Goal: Check status

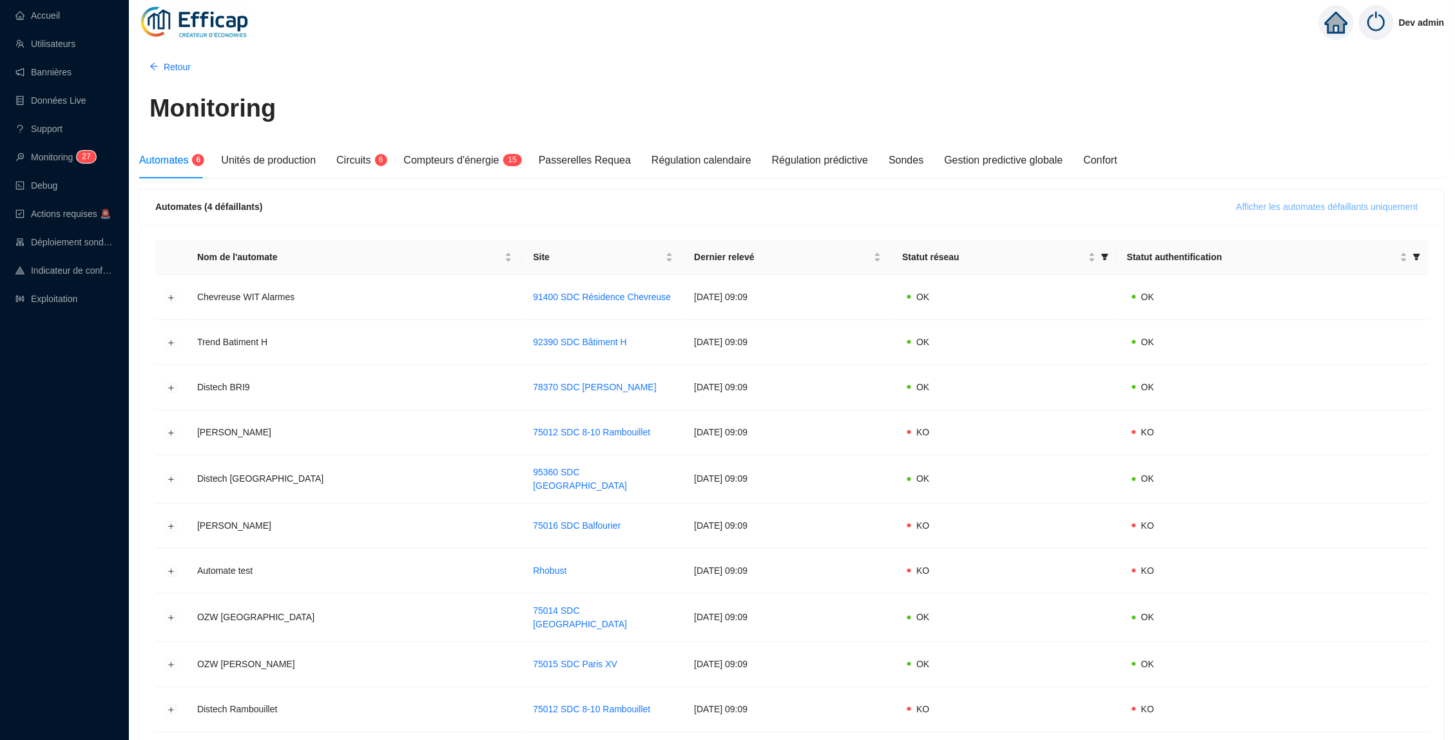
click at [1240, 197] on button "Afficher les automates défaillants uniquement" at bounding box center [1327, 207] width 202 height 21
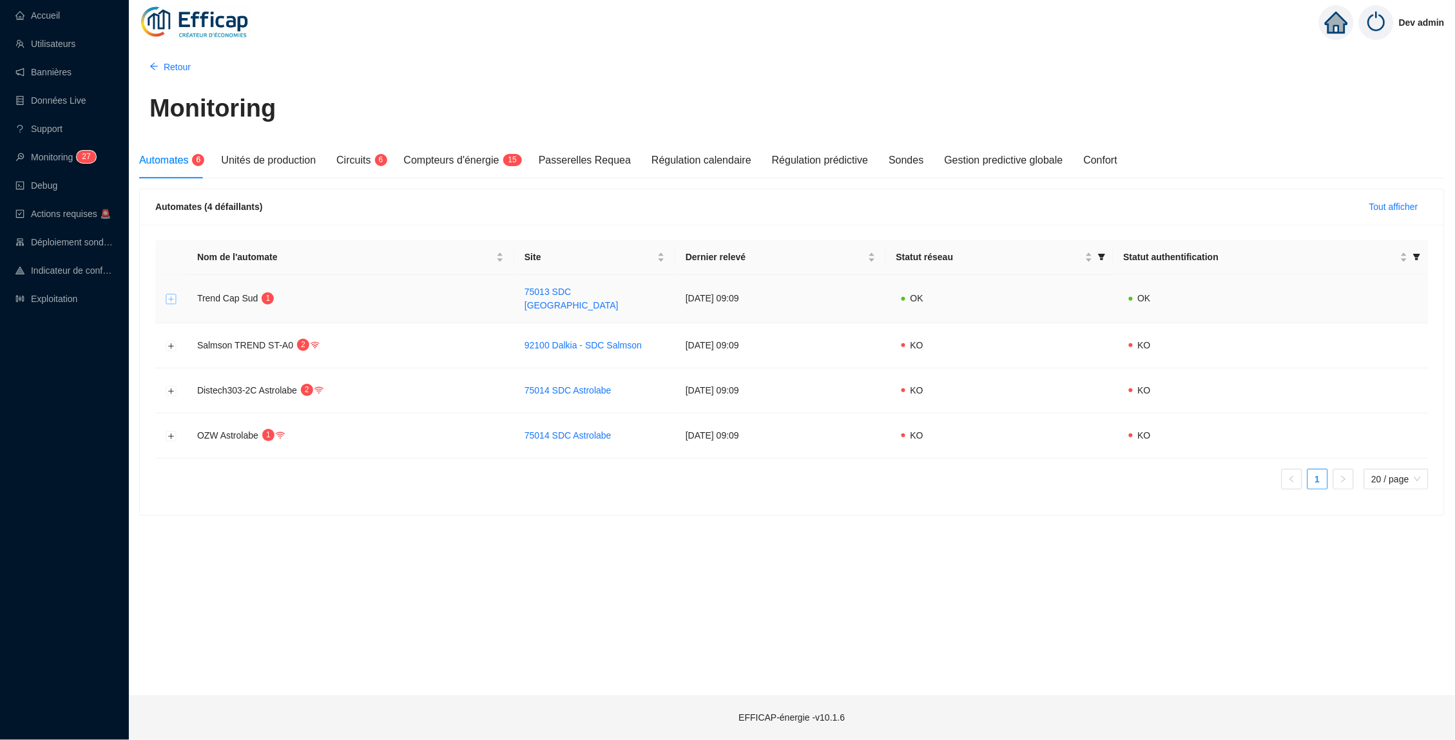
click at [169, 298] on button "Développer la ligne" at bounding box center [171, 299] width 10 height 10
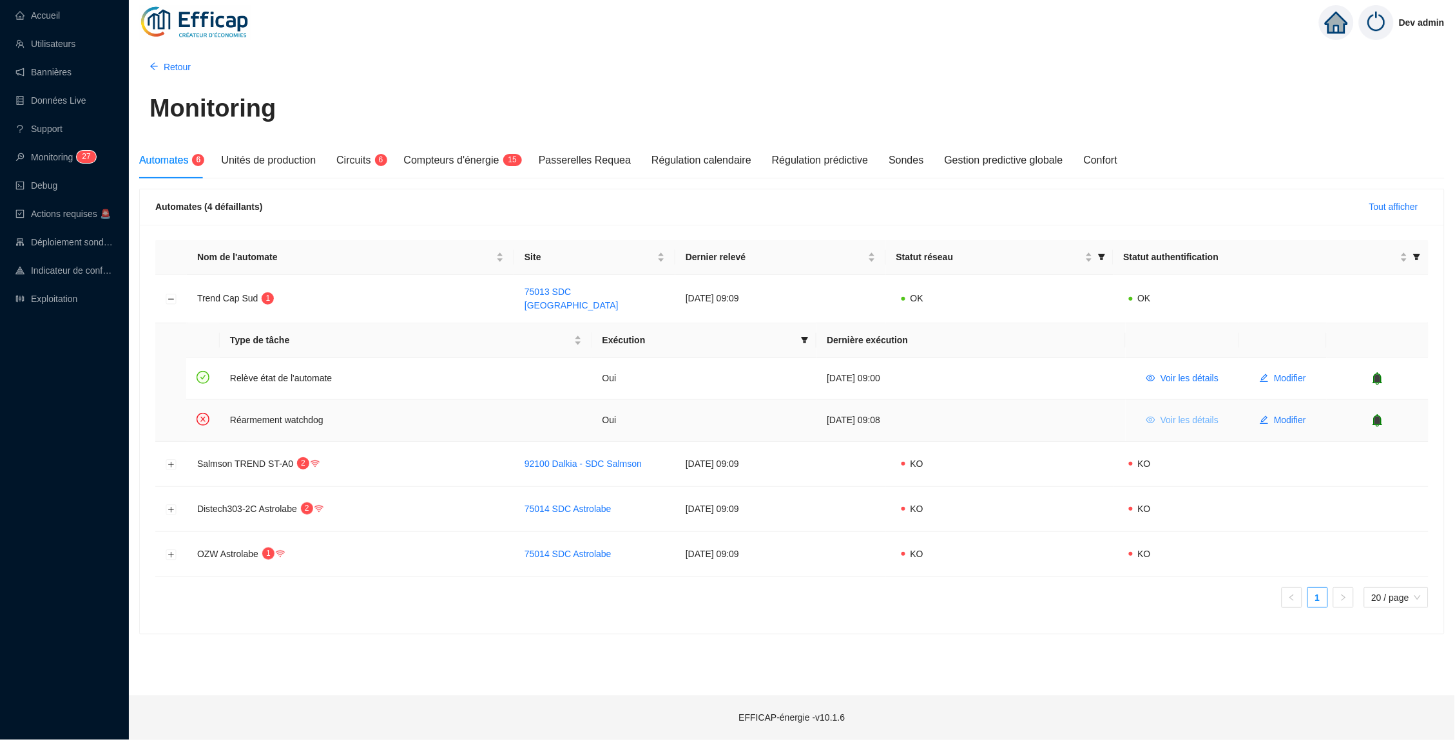
click at [1196, 415] on span "Voir les détails" at bounding box center [1189, 421] width 58 height 14
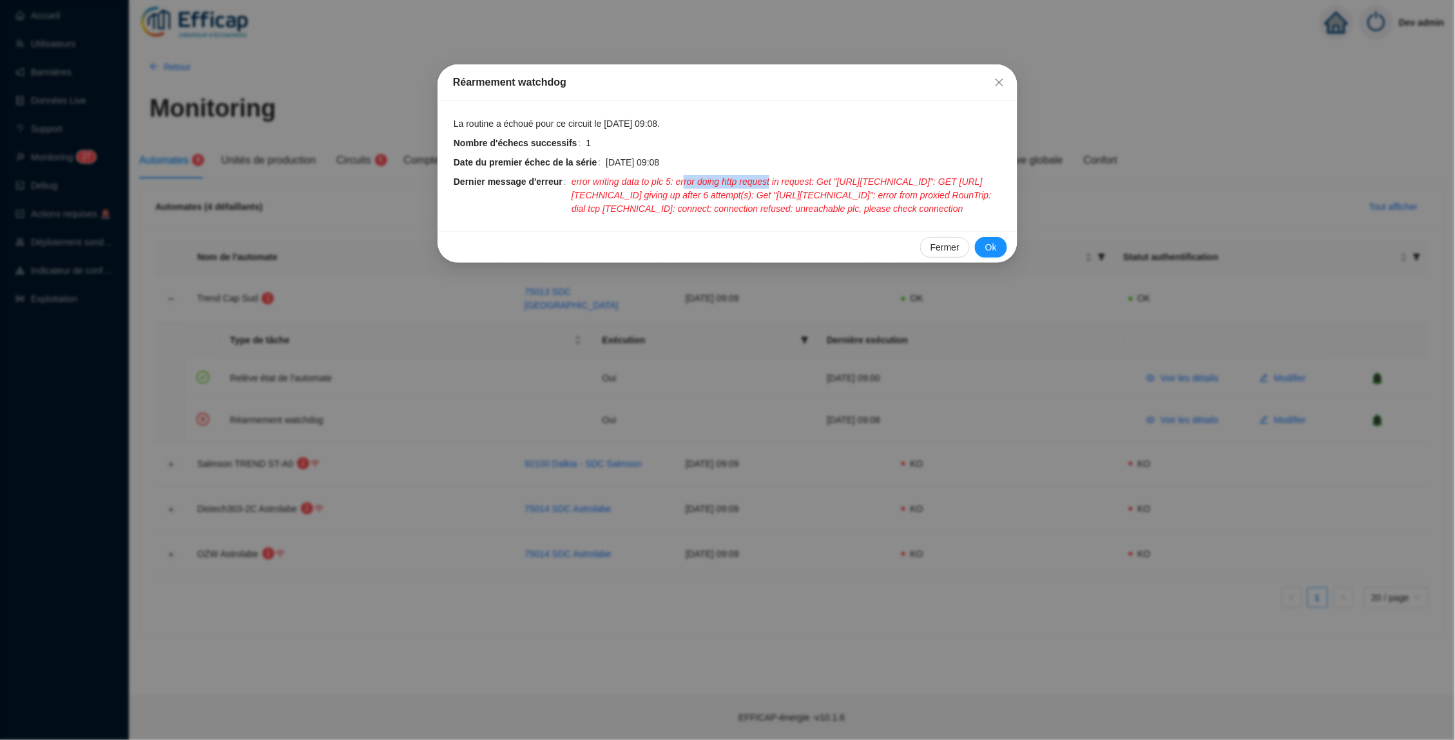
drag, startPoint x: 792, startPoint y: 177, endPoint x: 694, endPoint y: 177, distance: 97.9
click at [694, 177] on span "error writing data to plc 5: error doing http request in request: Get "[URL][TE…" at bounding box center [786, 195] width 430 height 41
drag, startPoint x: 910, startPoint y: 311, endPoint x: 815, endPoint y: 311, distance: 94.7
click at [815, 216] on span "error writing data to plc 5: error doing http request in request: Get "[URL][TE…" at bounding box center [786, 195] width 430 height 41
click at [1006, 84] on span "Fermer" at bounding box center [999, 82] width 21 height 10
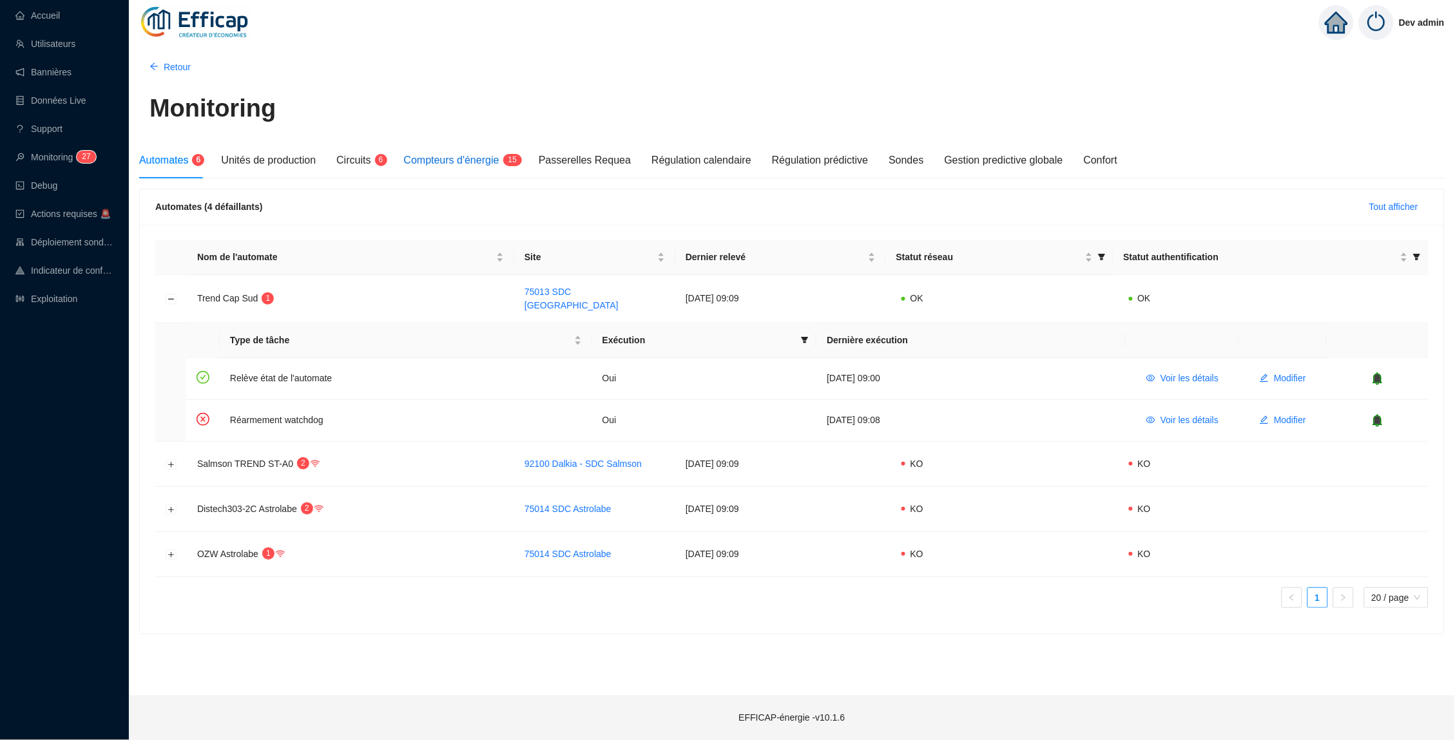
click at [470, 162] on span "Compteurs d'énergie" at bounding box center [451, 160] width 95 height 11
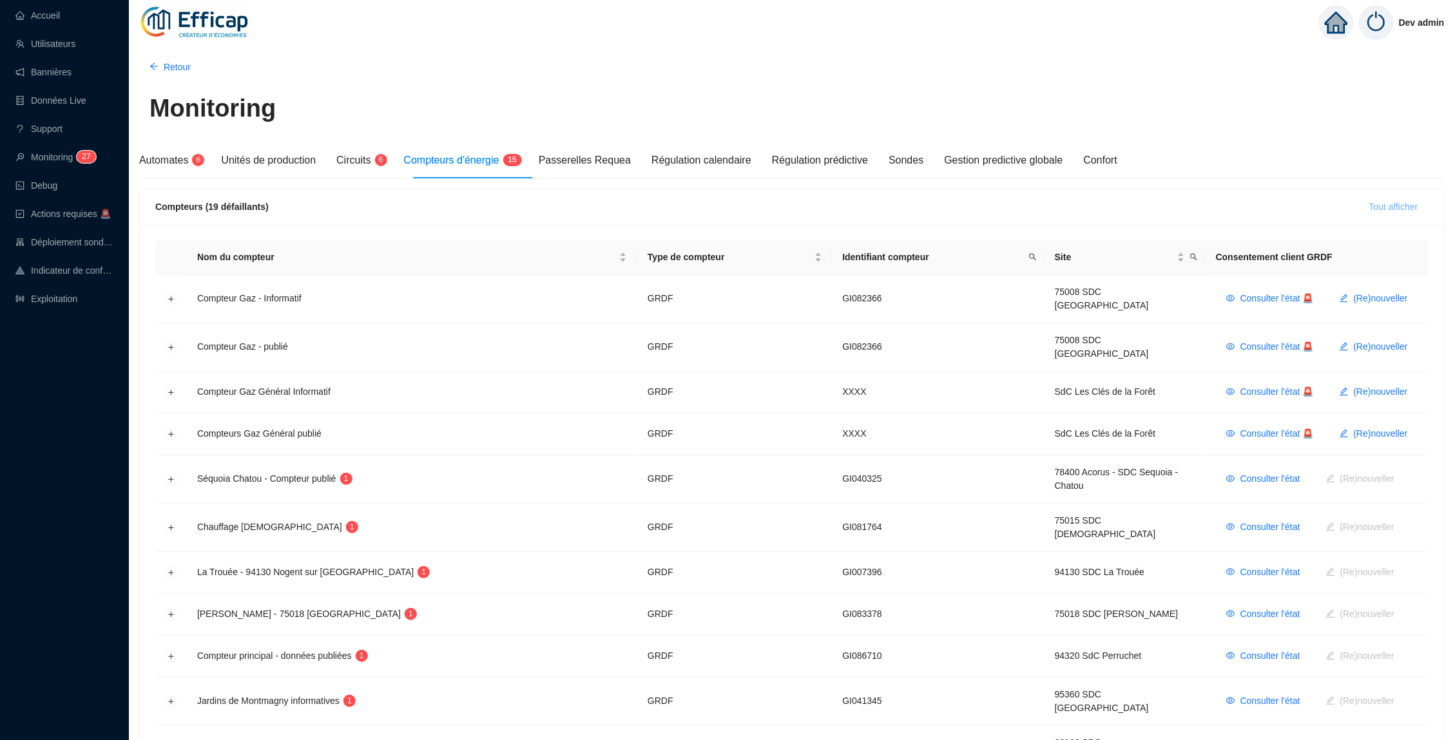
click at [1388, 201] on span "Tout afficher" at bounding box center [1393, 207] width 49 height 14
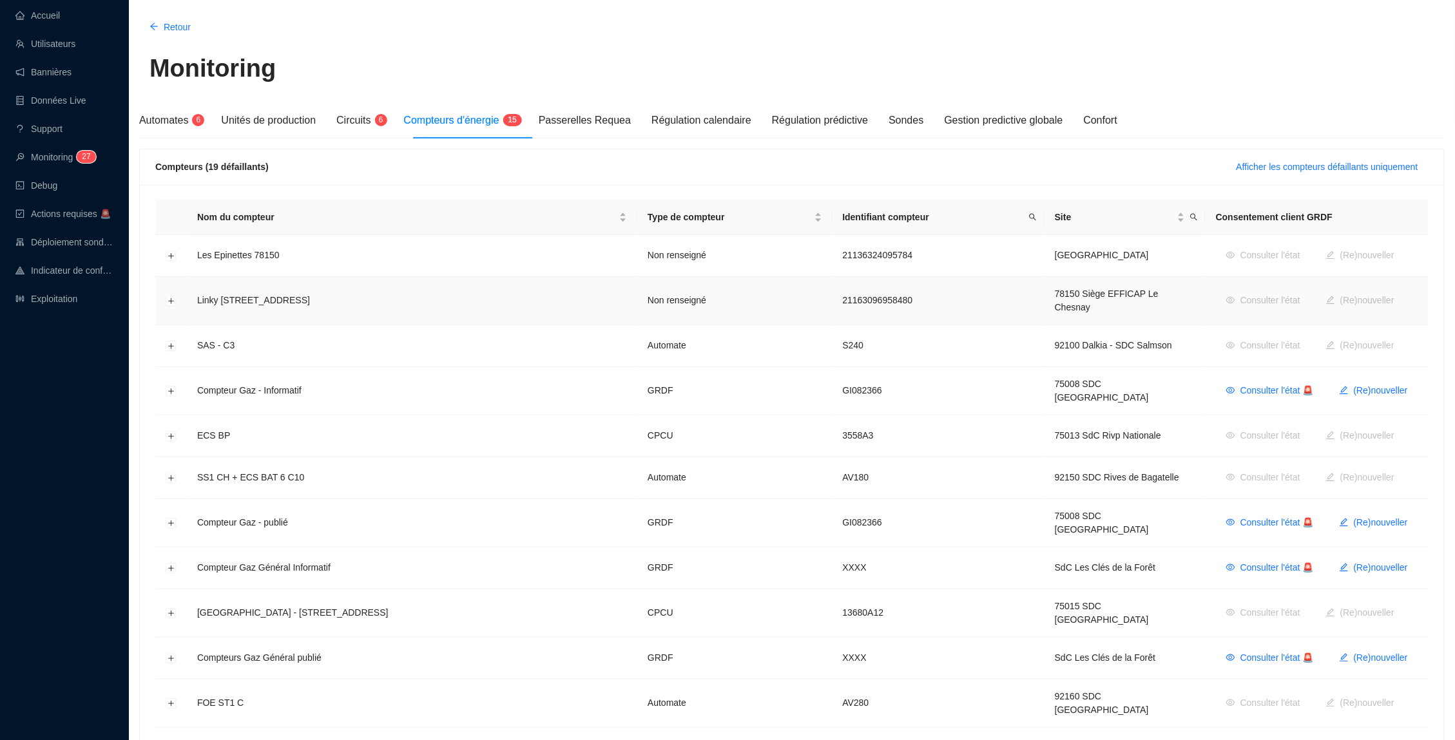
scroll to position [113, 0]
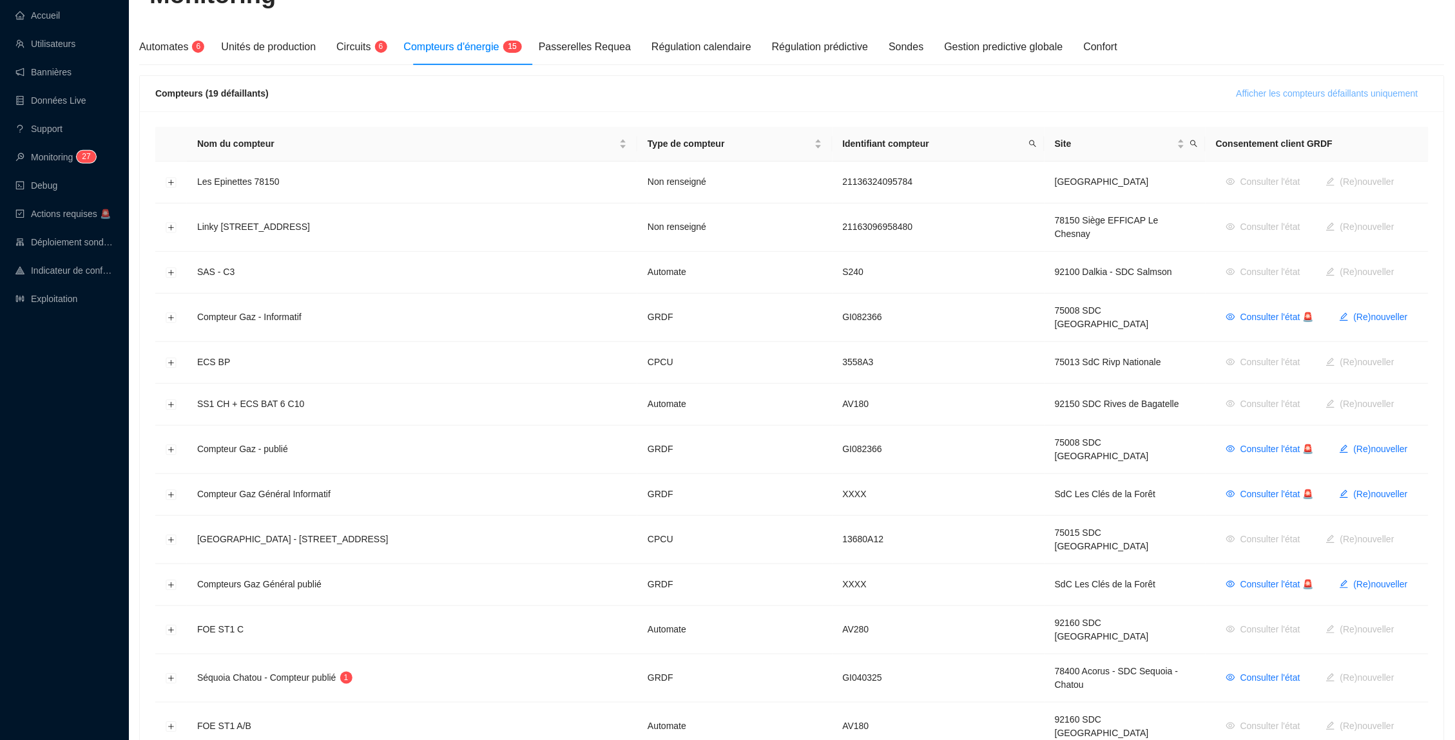
click at [1269, 90] on span "Afficher les compteurs défaillants uniquement" at bounding box center [1327, 94] width 182 height 14
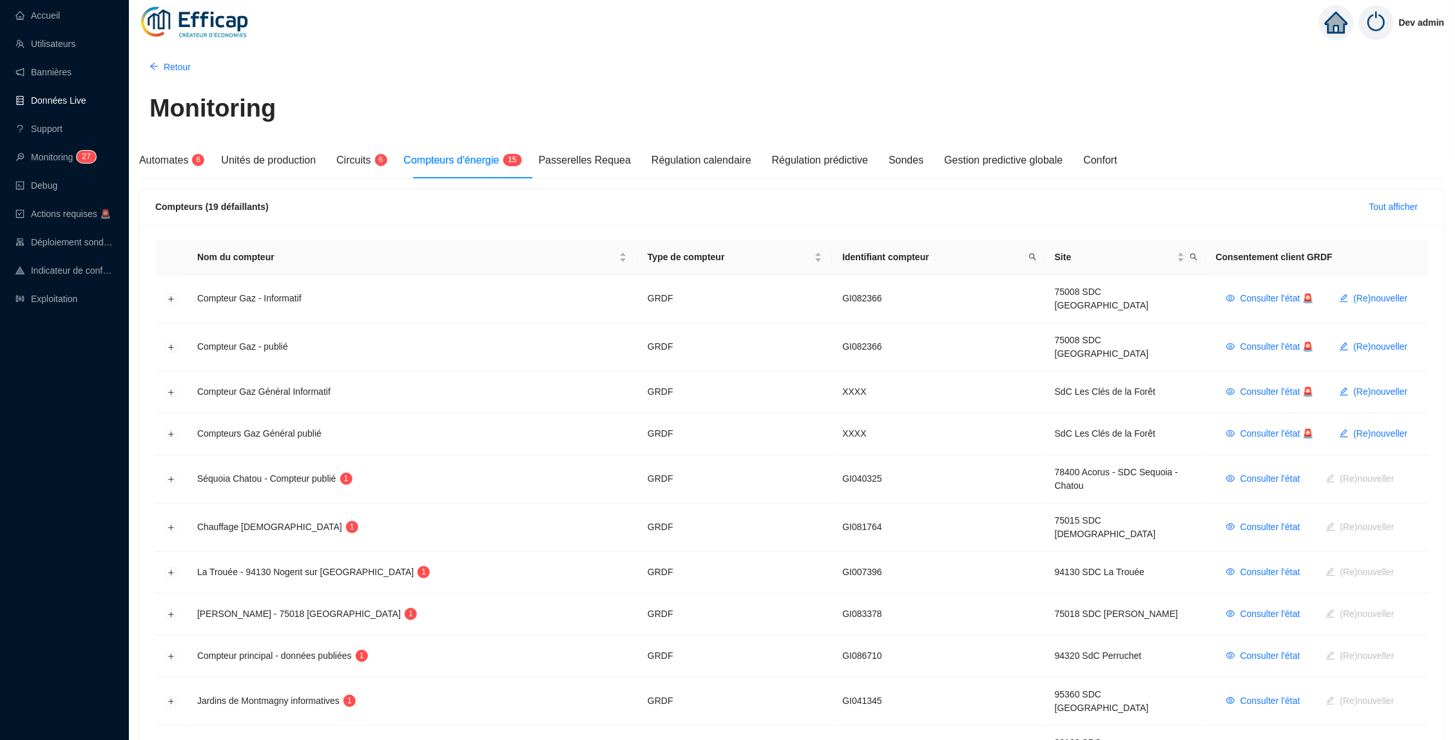
scroll to position [0, 0]
click at [370, 159] on span "Circuits" at bounding box center [353, 160] width 34 height 11
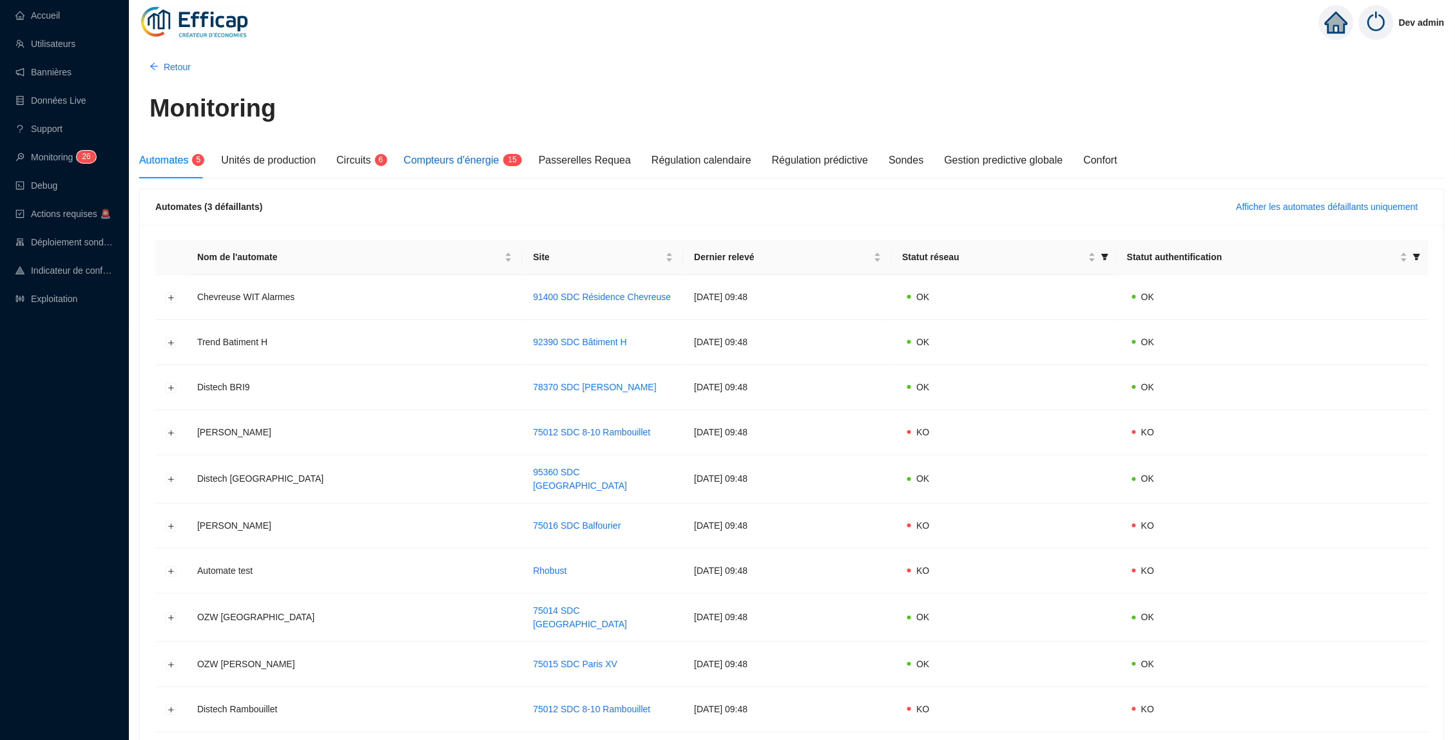
click at [499, 162] on span "Compteurs d'énergie" at bounding box center [451, 160] width 95 height 11
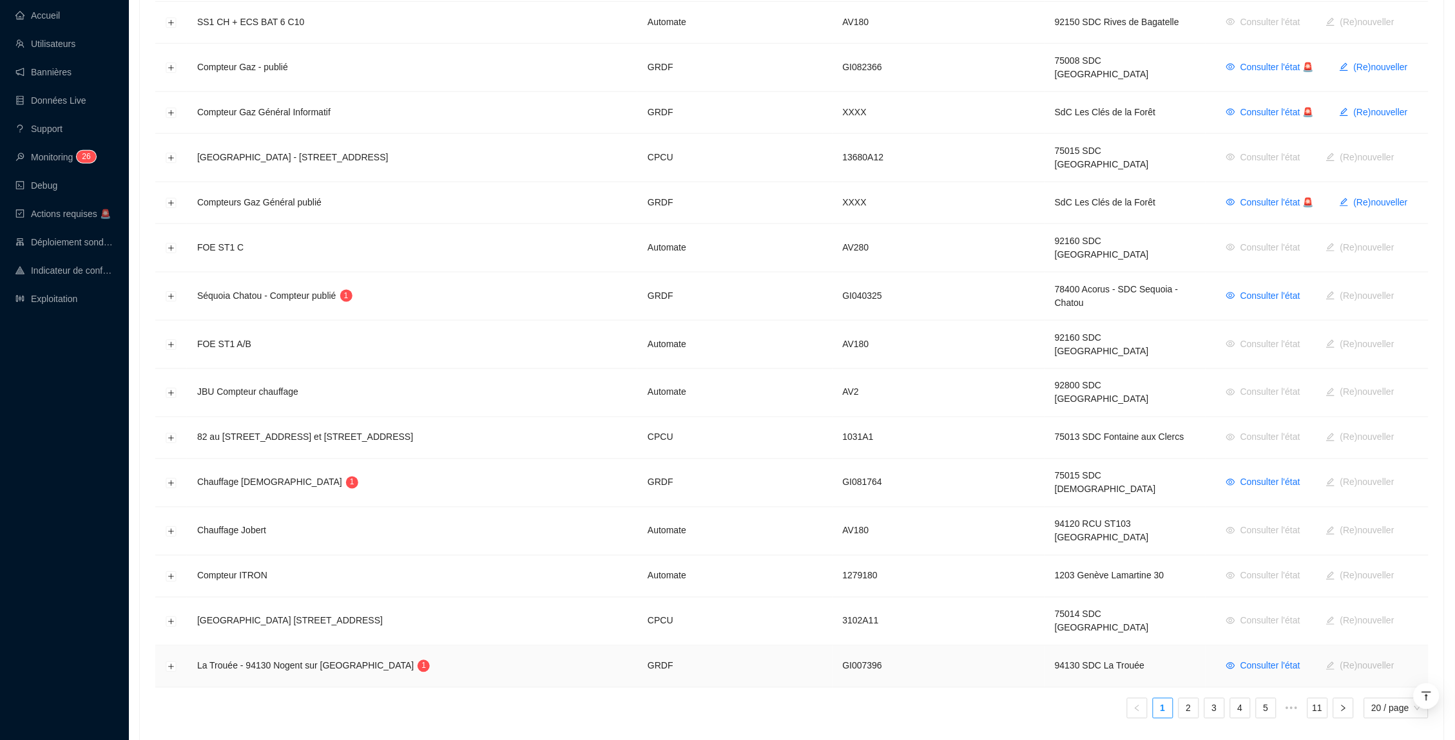
scroll to position [495, 0]
click at [172, 663] on button "Développer la ligne" at bounding box center [171, 668] width 10 height 10
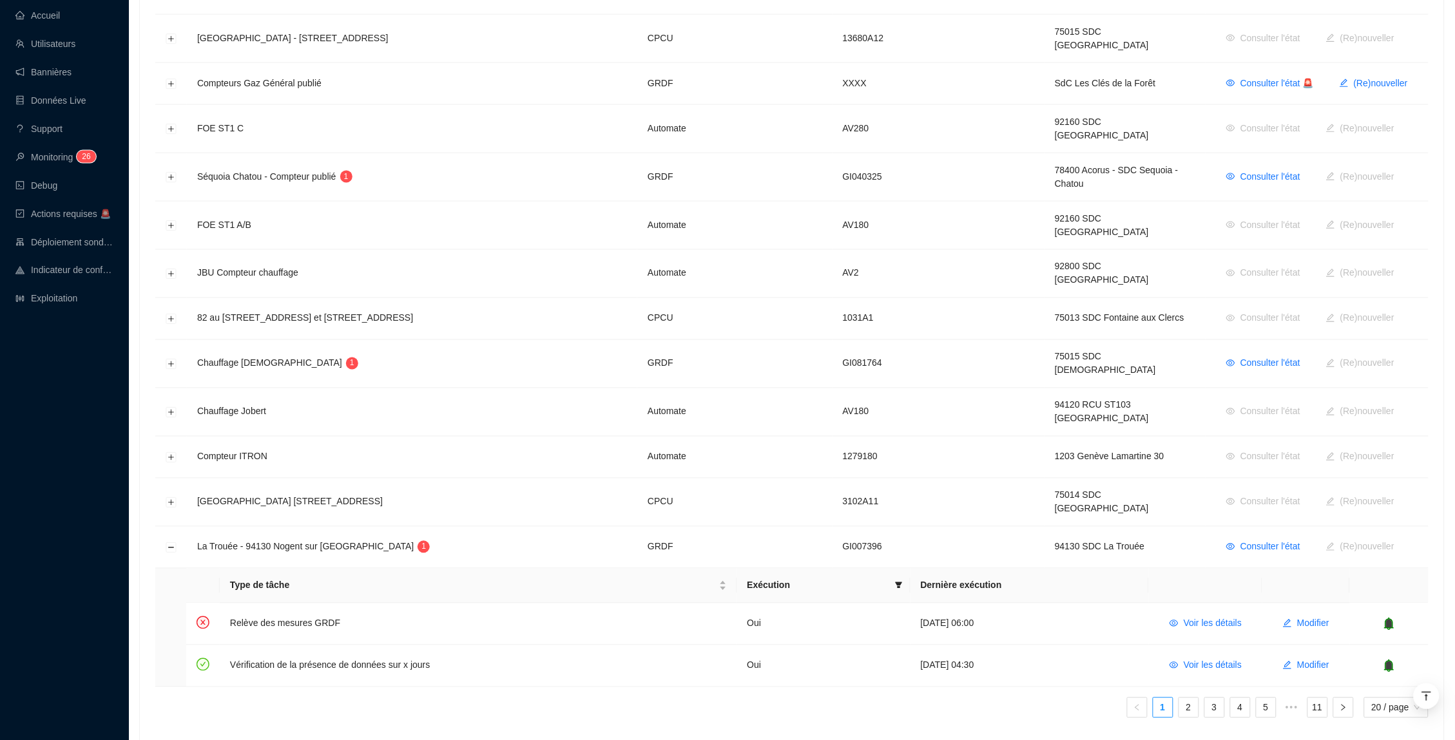
scroll to position [613, 0]
click at [1207, 618] on span "Voir les détails" at bounding box center [1213, 625] width 58 height 14
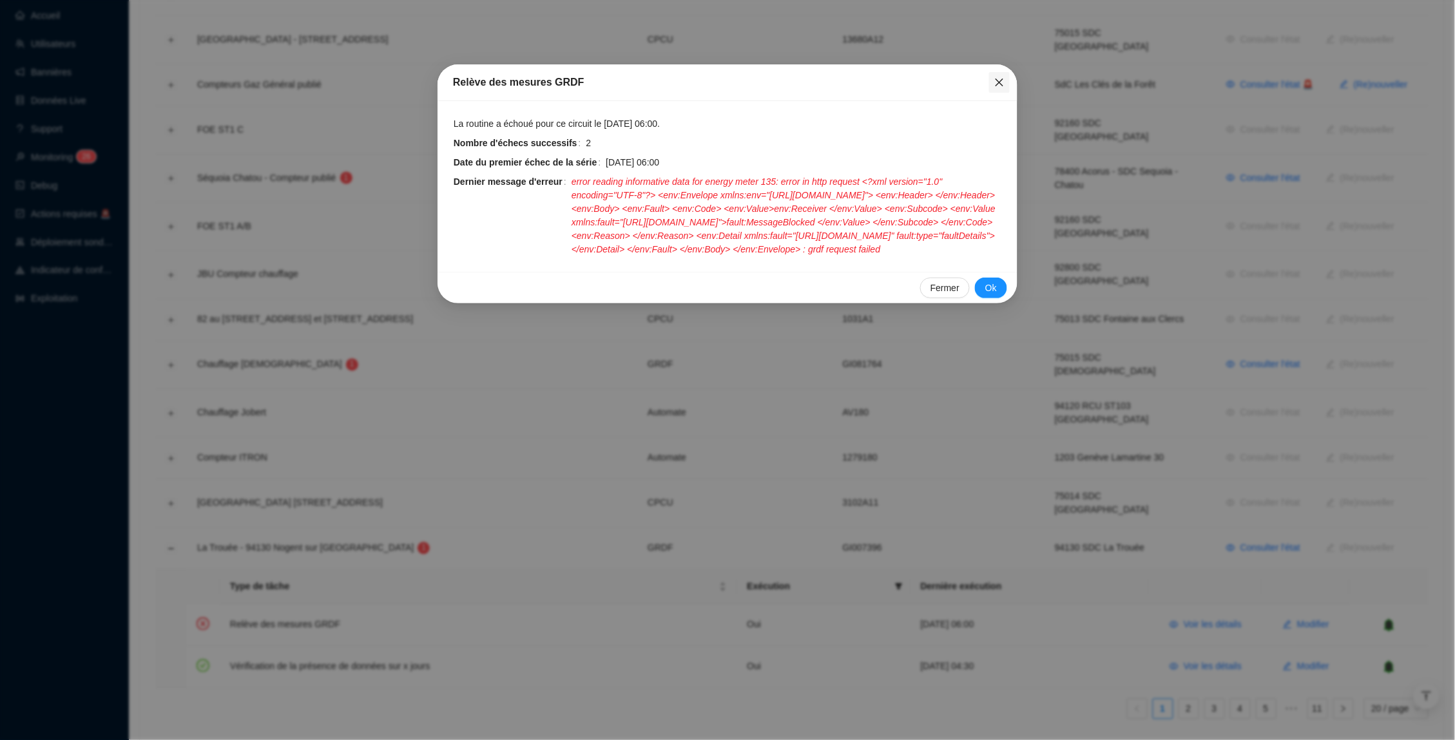
click at [1002, 82] on icon "close" at bounding box center [999, 82] width 10 height 10
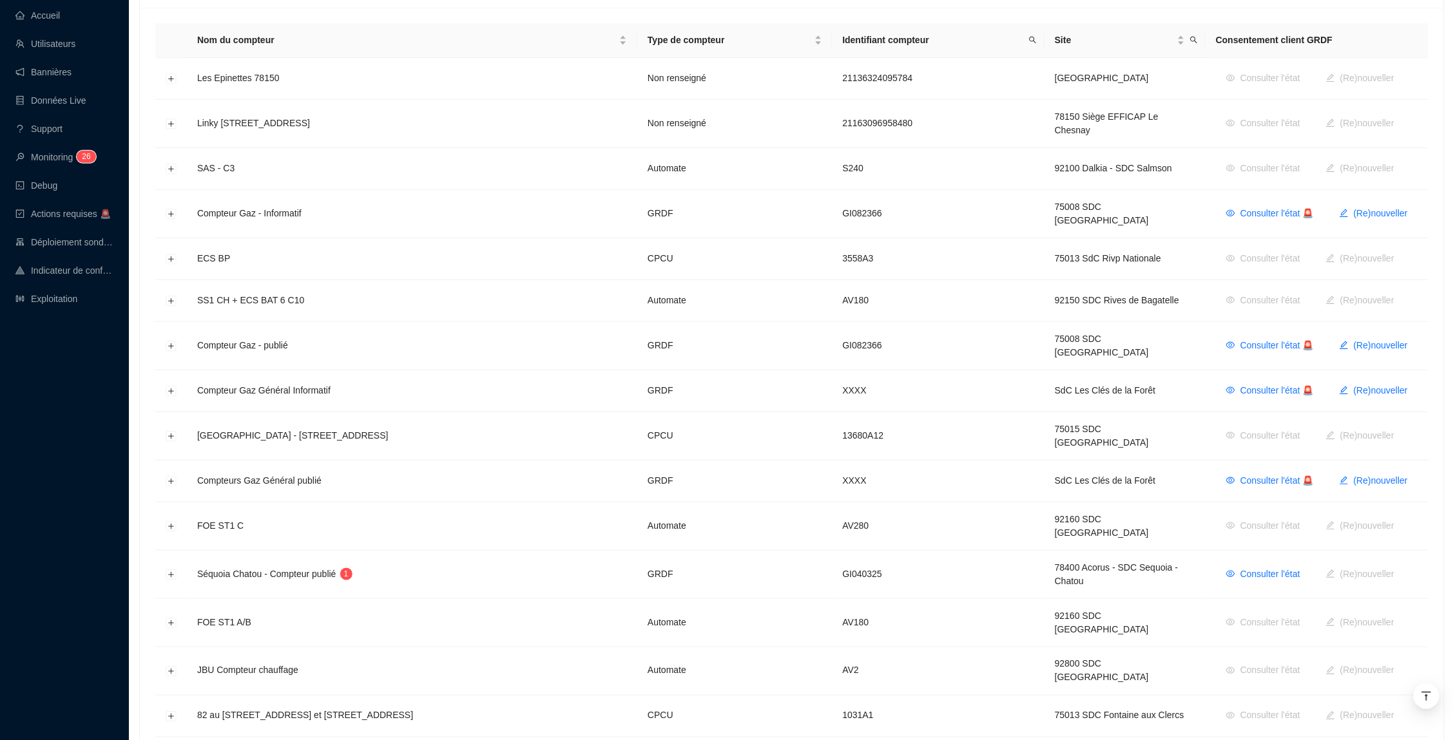
scroll to position [165, 0]
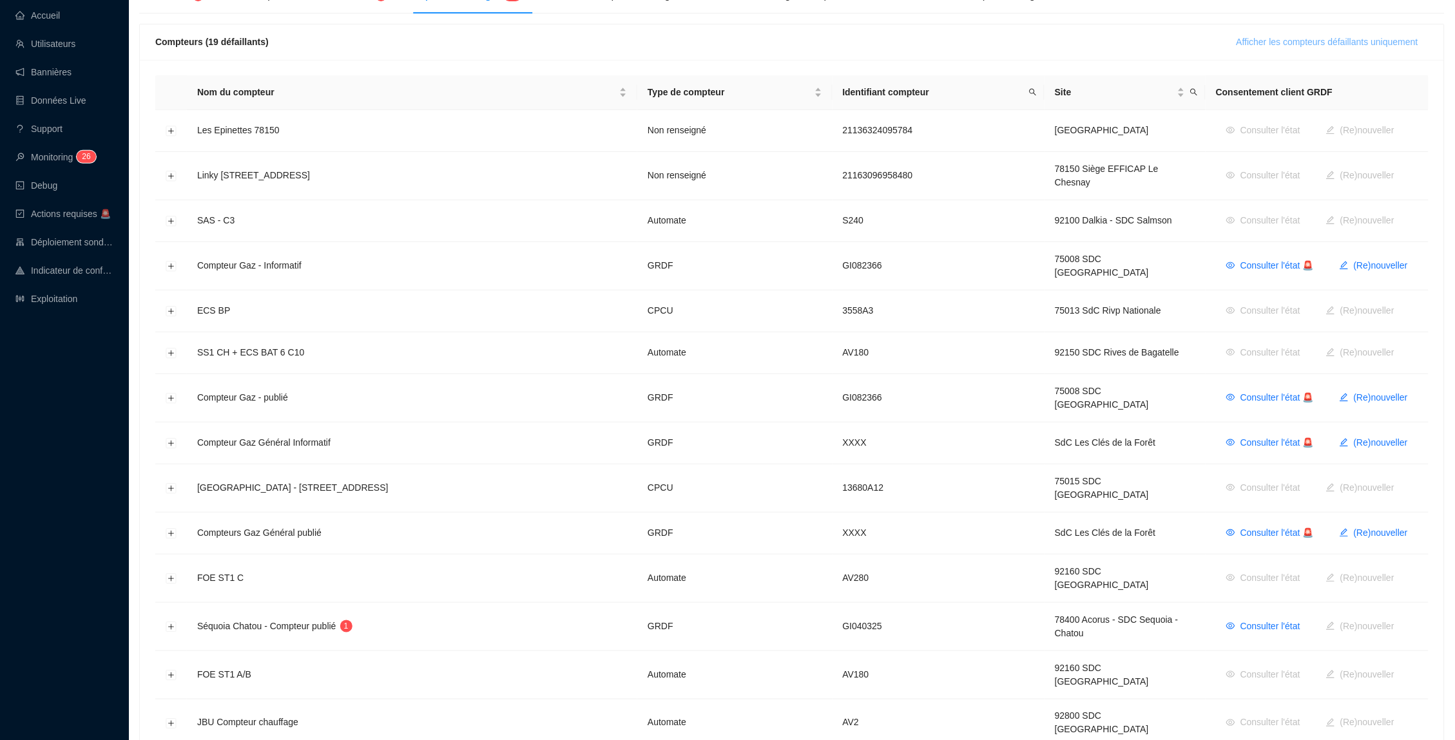
click at [1311, 44] on span "Afficher les compteurs défaillants uniquement" at bounding box center [1327, 42] width 182 height 14
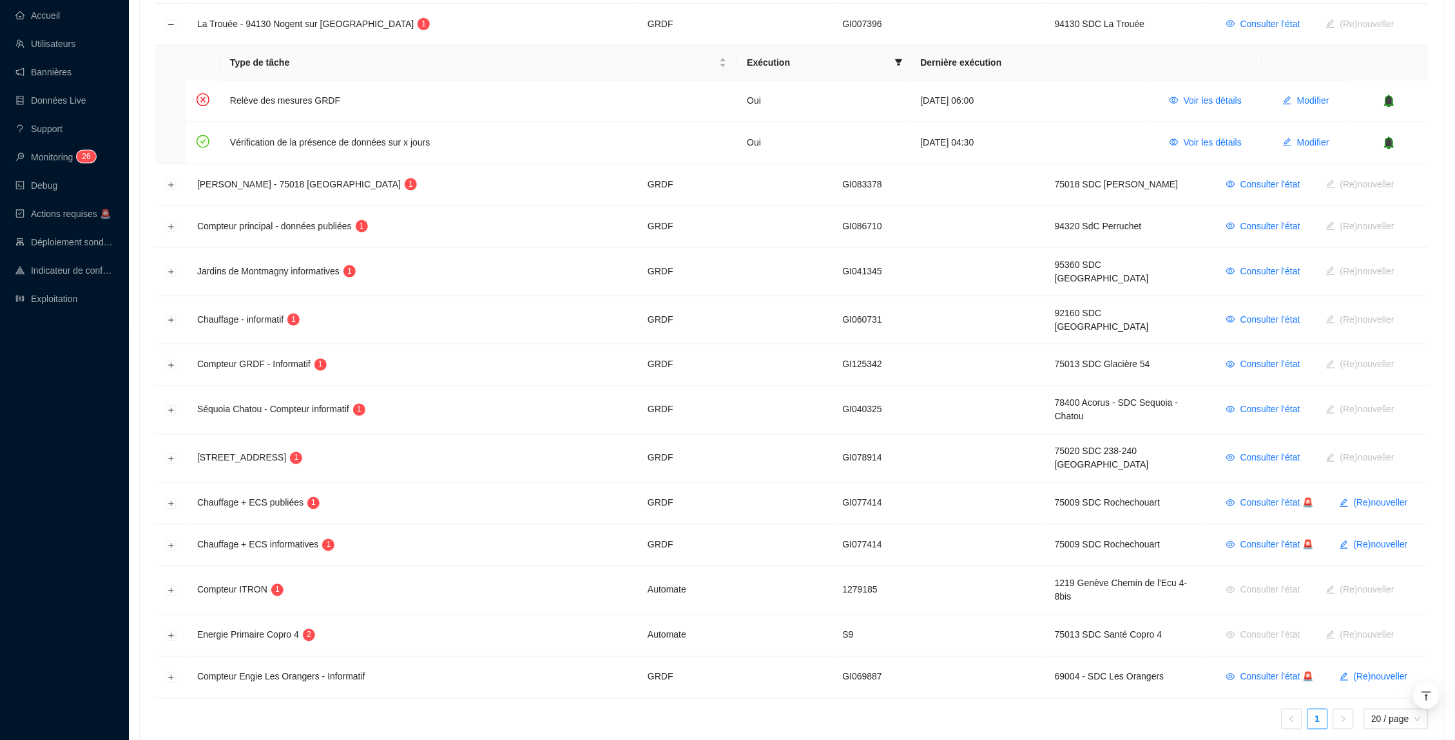
scroll to position [551, 0]
click at [172, 452] on button "Développer la ligne" at bounding box center [171, 457] width 10 height 10
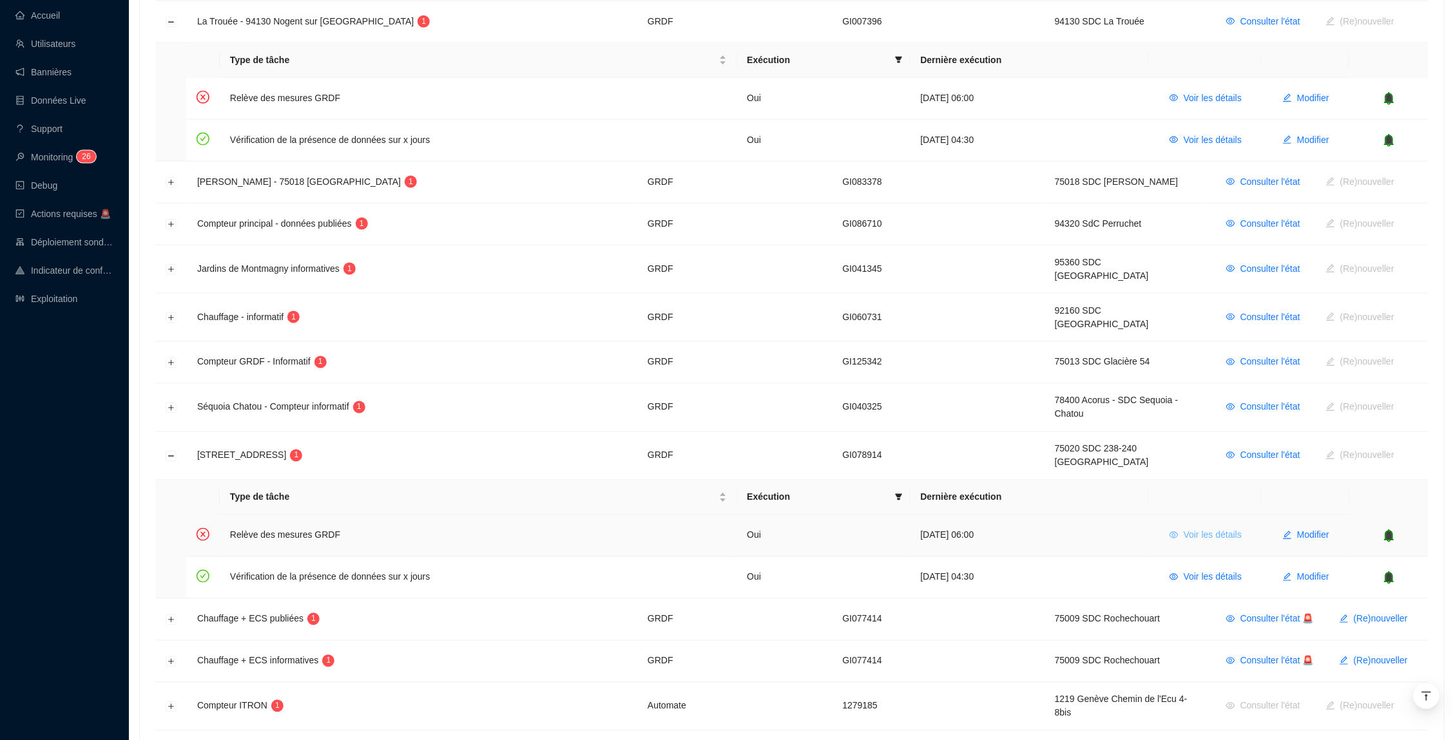
click at [1211, 529] on span "Voir les détails" at bounding box center [1213, 536] width 58 height 14
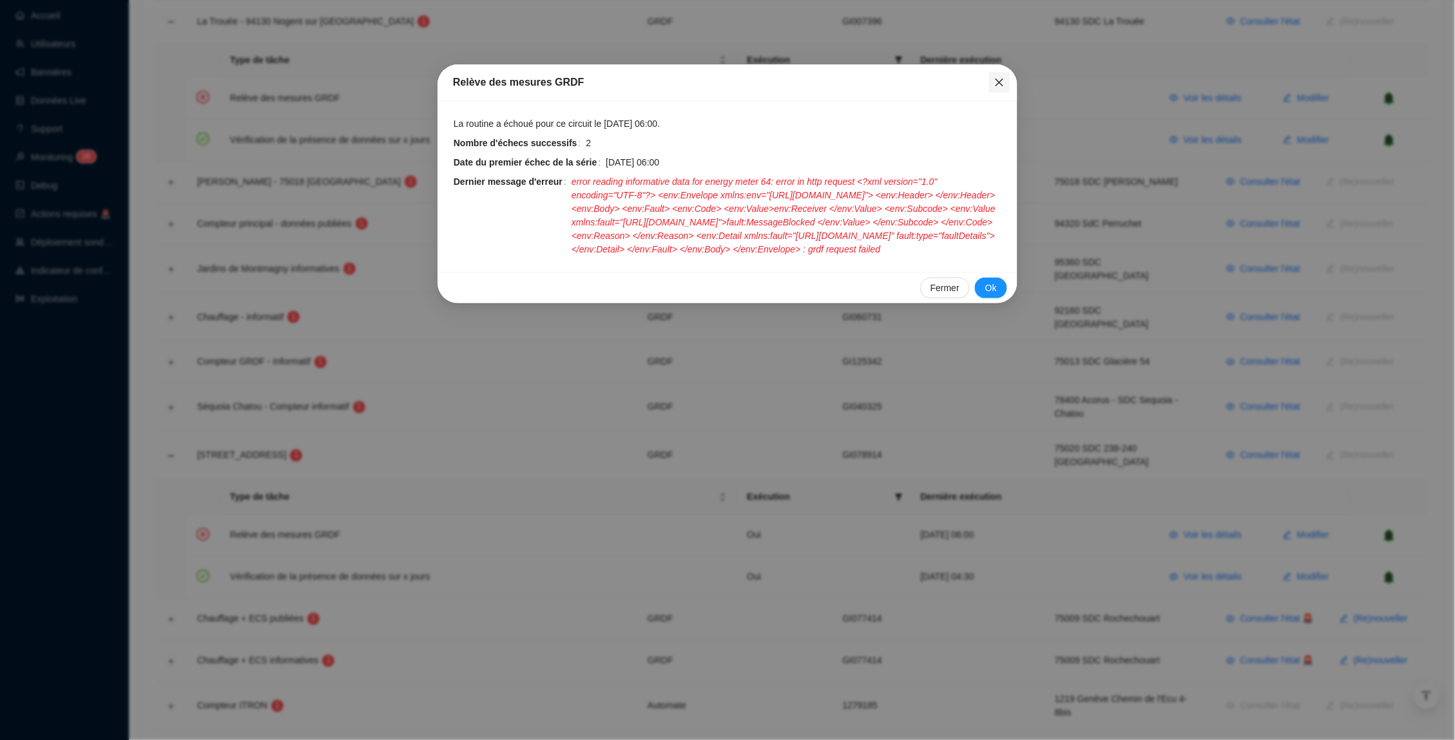
click at [1006, 82] on span "Fermer" at bounding box center [999, 82] width 21 height 10
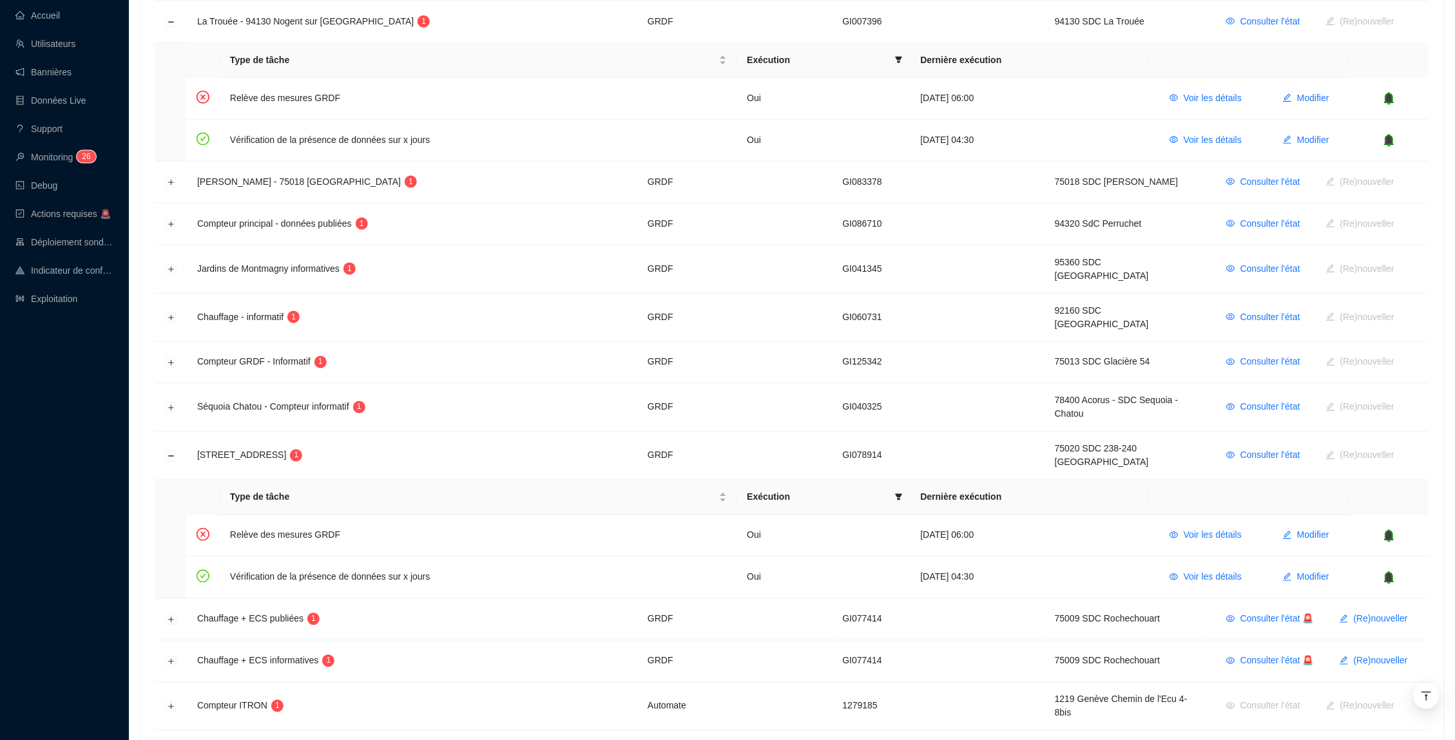
click at [1006, 82] on td "3 sept. 2025 06:00" at bounding box center [1029, 99] width 238 height 42
